Goal: Task Accomplishment & Management: Complete application form

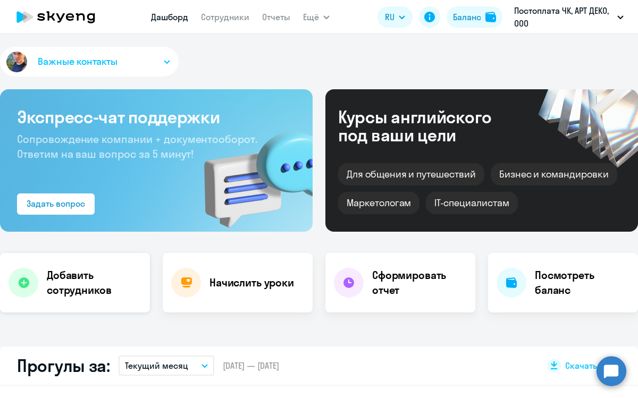
scroll to position [2, 0]
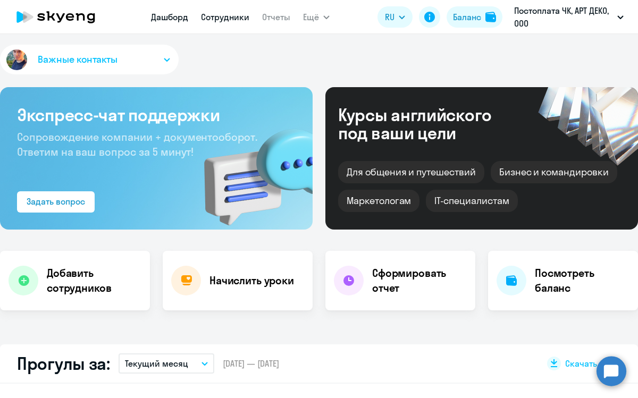
click at [227, 16] on link "Сотрудники" at bounding box center [225, 17] width 48 height 11
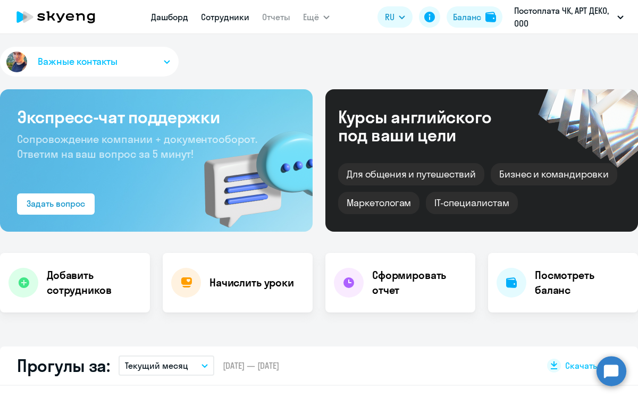
select select "30"
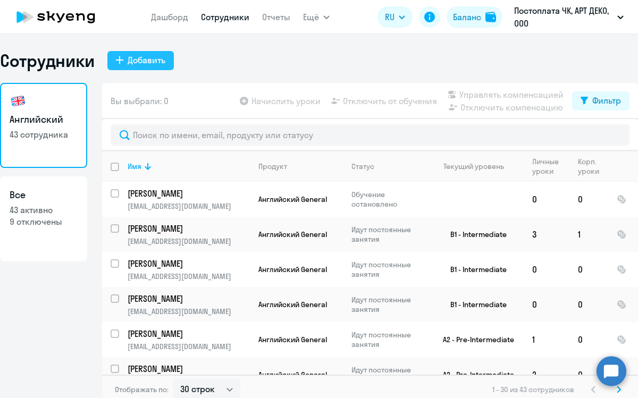
click at [139, 65] on div "Добавить" at bounding box center [147, 60] width 38 height 13
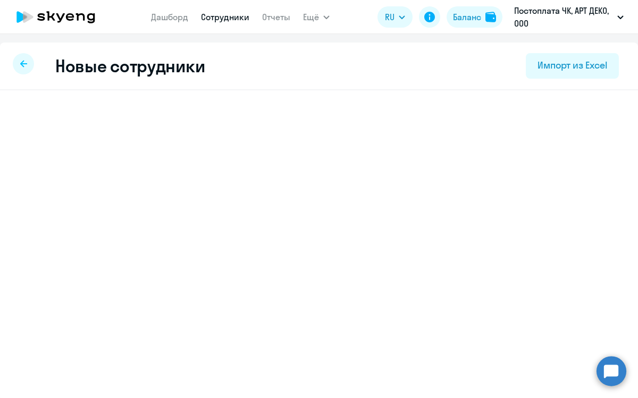
select select "english_adult_not_native_speaker"
select select "3"
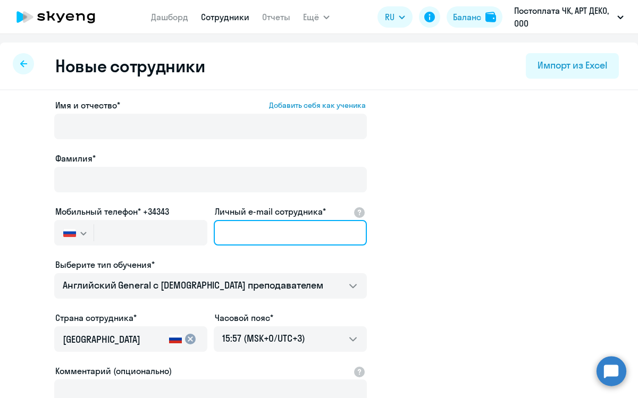
click at [255, 233] on input "Личный e-mail сотрудника*" at bounding box center [290, 233] width 153 height 26
paste input "[EMAIL_ADDRESS][DOMAIN_NAME]"
type input "[EMAIL_ADDRESS][DOMAIN_NAME]"
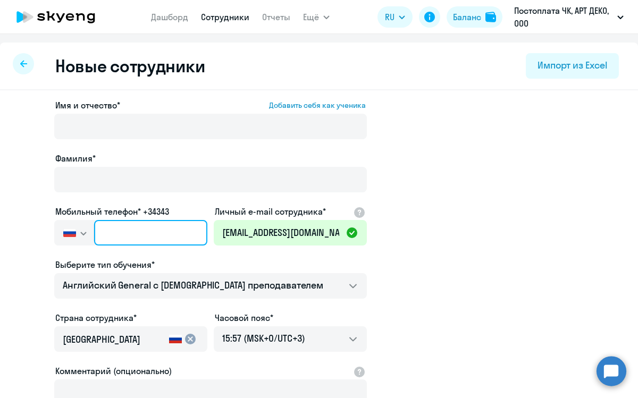
click at [125, 229] on input "text" at bounding box center [150, 233] width 113 height 26
paste input "[PHONE_NUMBER]"
type input "[PHONE_NUMBER]"
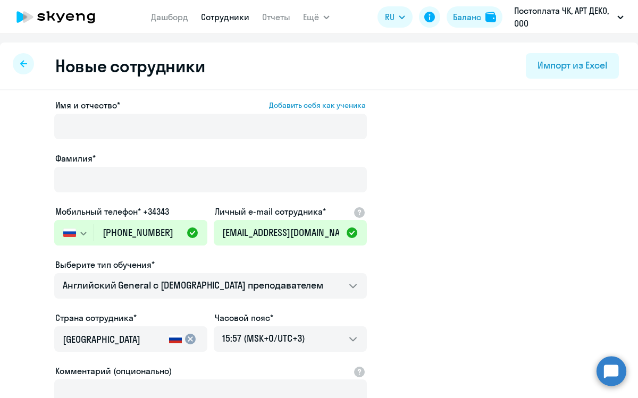
click at [193, 259] on div "Выберите тип обучения*" at bounding box center [210, 264] width 312 height 13
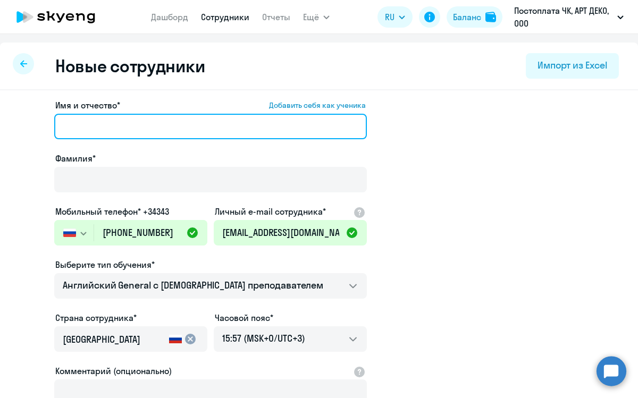
click at [86, 122] on input "Имя и отчество* Добавить себя как ученика" at bounding box center [210, 127] width 312 height 26
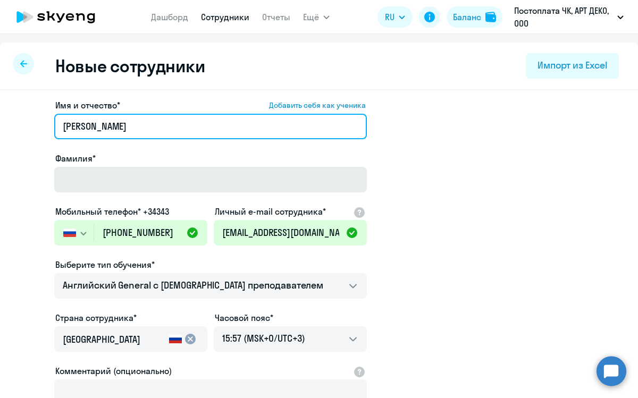
type input "[PERSON_NAME]"
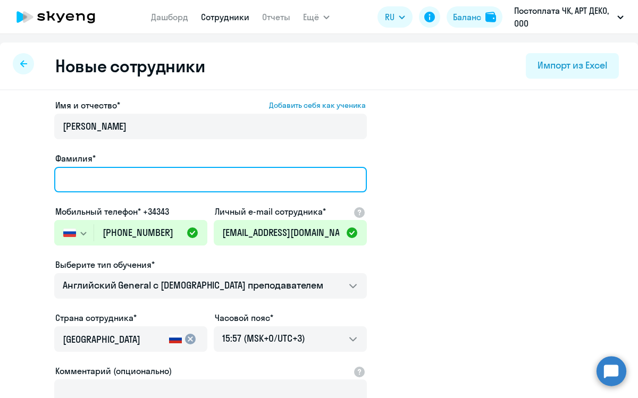
click at [75, 183] on input "Фамилия*" at bounding box center [210, 180] width 312 height 26
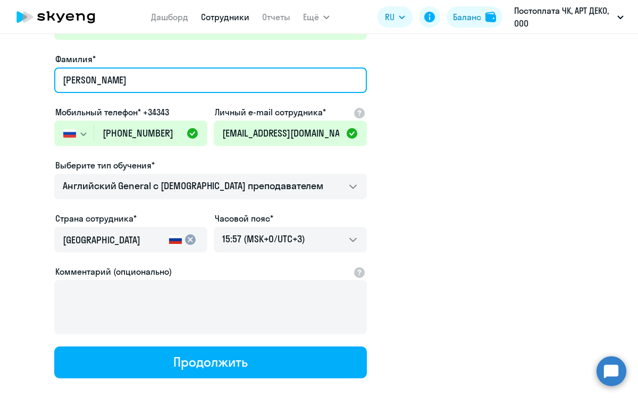
scroll to position [159, 0]
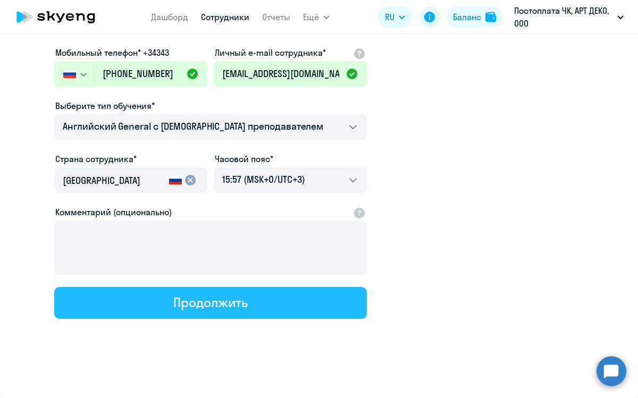
type input "[PERSON_NAME]"
click at [219, 312] on button "Продолжить" at bounding box center [210, 303] width 312 height 32
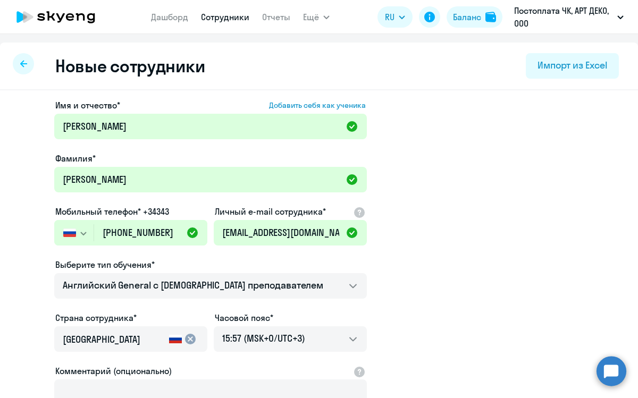
select select "english_adult_not_native_speaker"
select select "3"
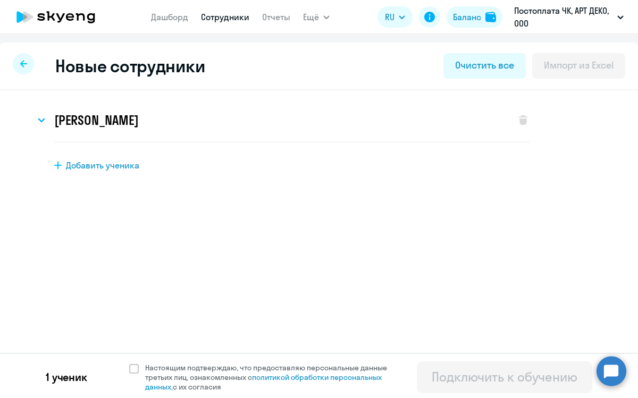
scroll to position [3, 0]
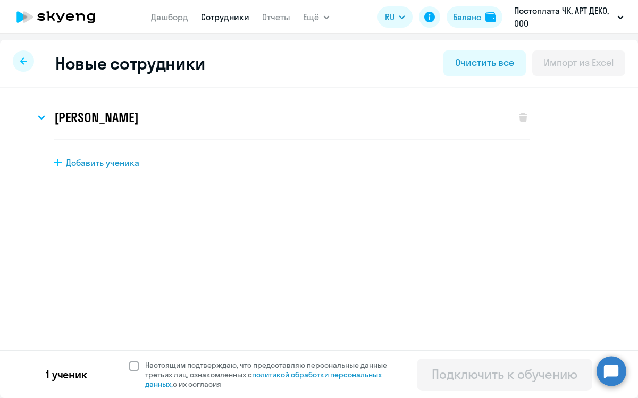
click at [133, 363] on span at bounding box center [134, 366] width 10 height 10
click at [129, 360] on input "Настоящим подтверждаю, что предоставляю персональные данные третьих лиц, ознако…" at bounding box center [129, 360] width 1 height 1
checkbox input "true"
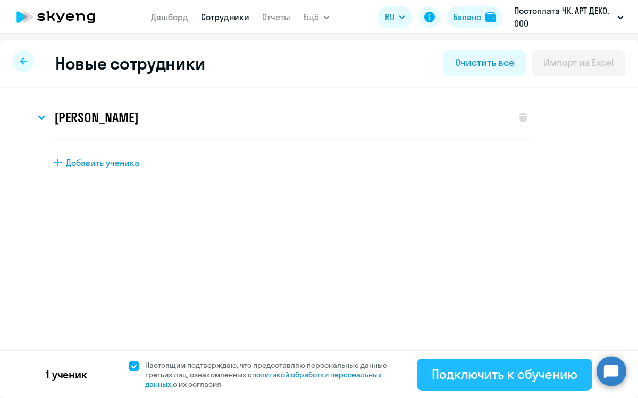
click at [460, 363] on button "Подключить к обучению" at bounding box center [504, 375] width 175 height 32
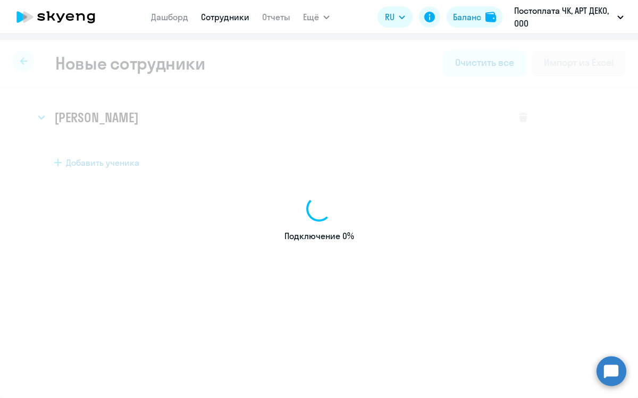
select select "english_adult_not_native_speaker"
select select "3"
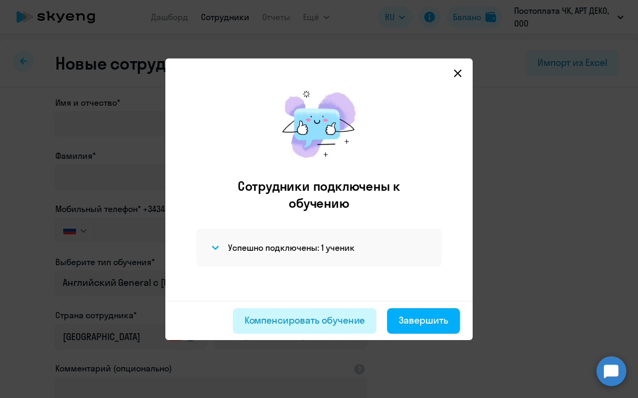
click at [332, 321] on div "Компенсировать обучение" at bounding box center [304, 321] width 121 height 14
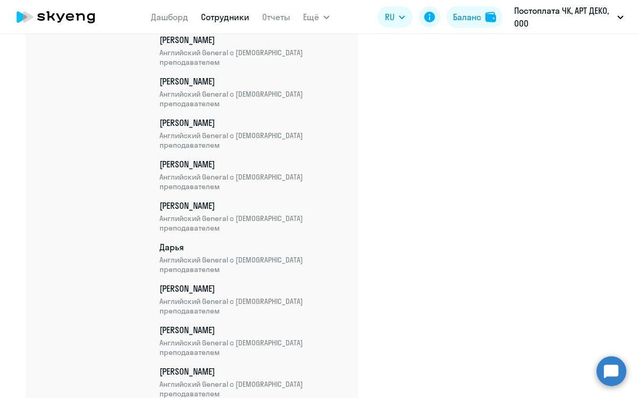
scroll to position [1791, 0]
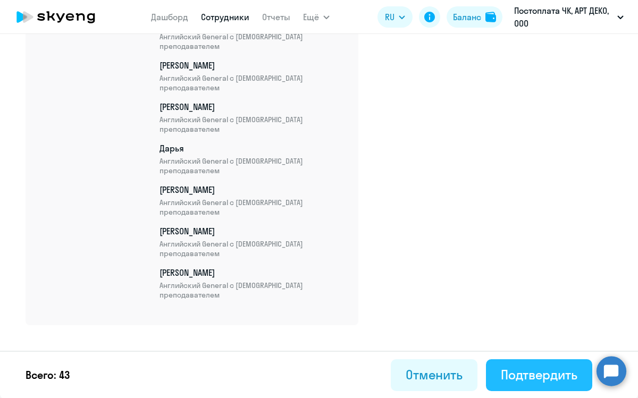
click at [522, 370] on div "Подтвердить" at bounding box center [539, 374] width 77 height 17
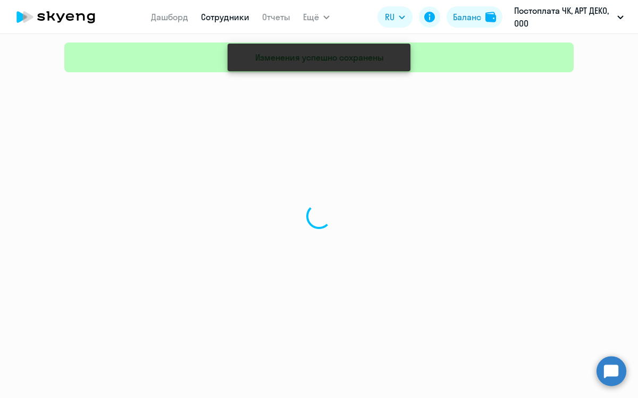
select select "30"
